Goal: Transaction & Acquisition: Download file/media

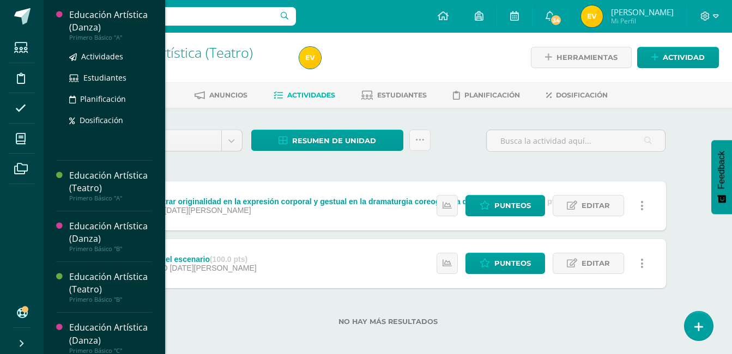
click at [90, 23] on div "Educación Artística (Danza)" at bounding box center [110, 21] width 83 height 25
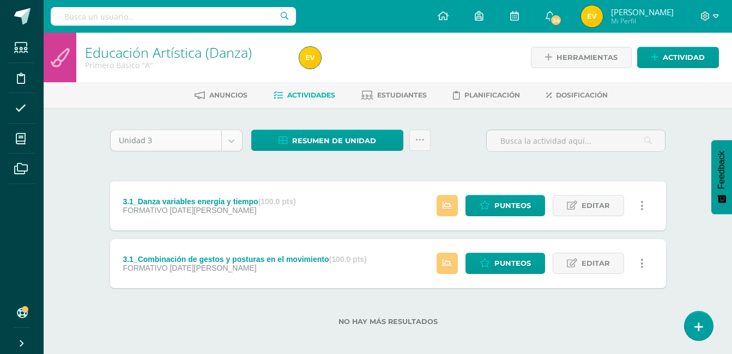
click at [237, 140] on body "Estudiantes Disciplina Asistencia Mis cursos Archivos Soporte Centro de ayuda Ú…" at bounding box center [366, 180] width 732 height 361
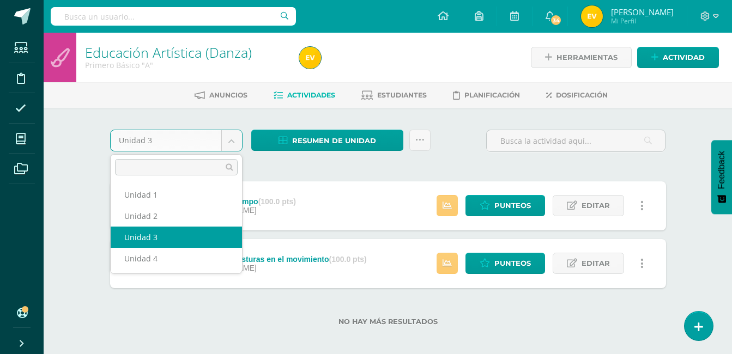
click at [237, 140] on body "Estudiantes Disciplina Asistencia Mis cursos Archivos Soporte Centro de ayuda Ú…" at bounding box center [366, 180] width 732 height 361
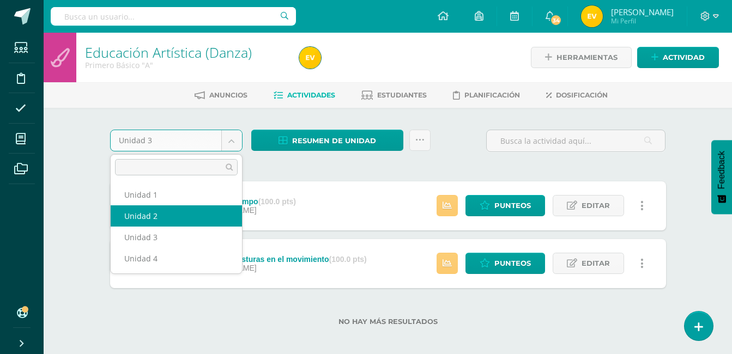
select select "Unidad 2"
click at [166, 220] on div "3.1_Danza variables energía y tiempo (100.0 pts) FORMATIVO 08 de Julio" at bounding box center [209, 205] width 199 height 49
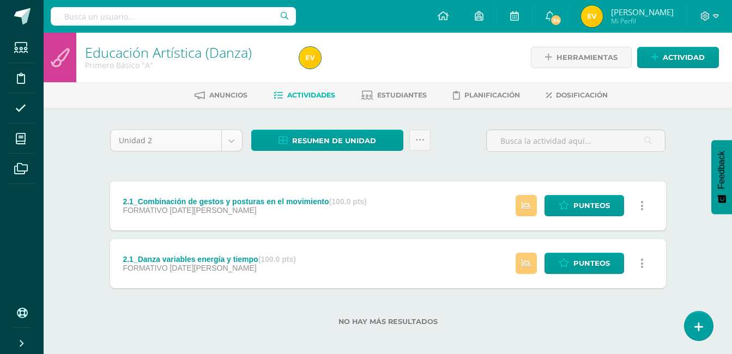
click at [235, 142] on body "Estudiantes Disciplina Asistencia Mis cursos Archivos Soporte Centro de ayuda Ú…" at bounding box center [366, 180] width 732 height 361
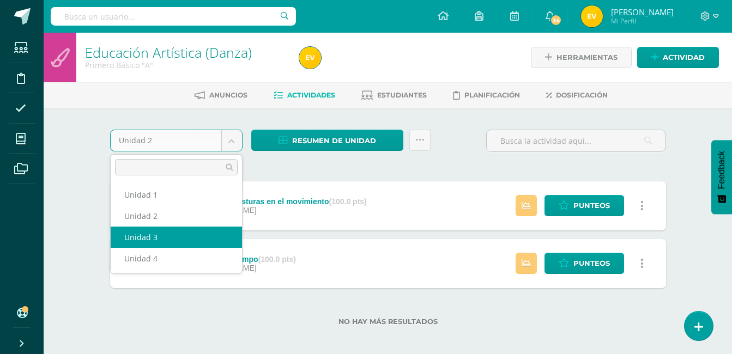
select select "Unidad 3"
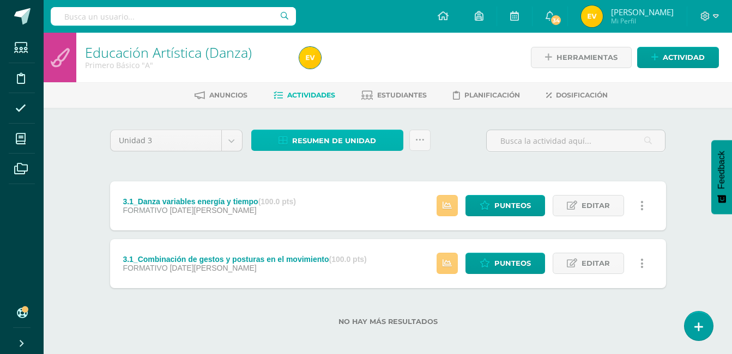
click at [366, 137] on span "Resumen de unidad" at bounding box center [334, 141] width 84 height 20
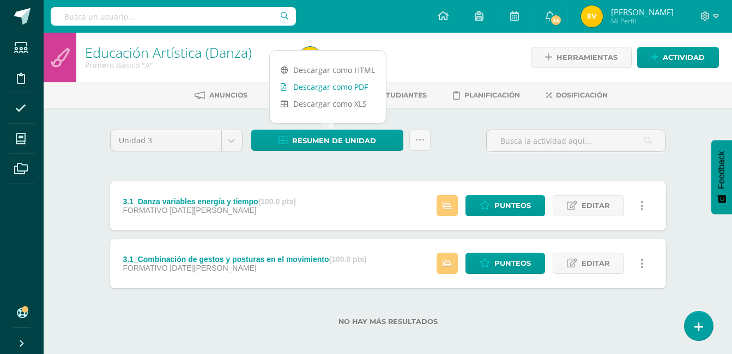
click at [354, 86] on link "Descargar como PDF" at bounding box center [328, 86] width 116 height 17
